Goal: Complete application form

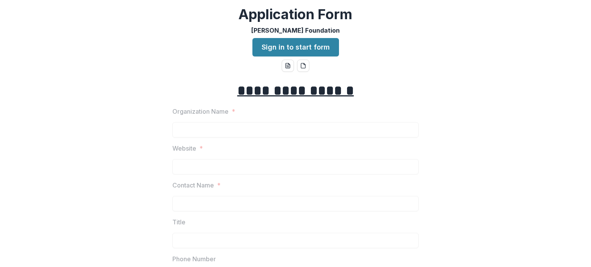
scroll to position [115, 0]
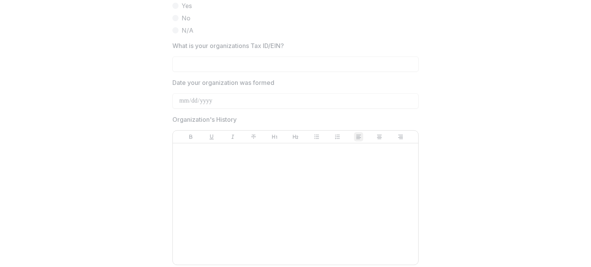
scroll to position [500, 0]
